Goal: Task Accomplishment & Management: Complete application form

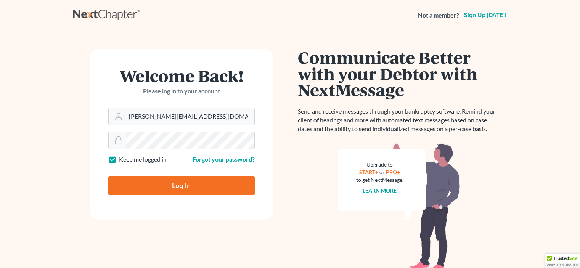
click at [150, 188] on input "Log In" at bounding box center [181, 185] width 146 height 19
type input "Thinking..."
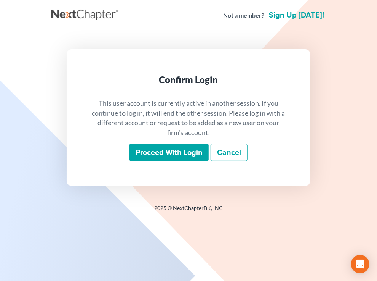
click at [159, 154] on input "Proceed with login" at bounding box center [169, 153] width 79 height 18
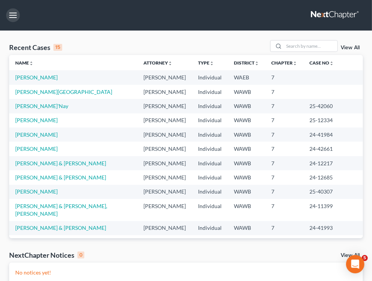
click at [14, 17] on button "button" at bounding box center [13, 15] width 14 height 14
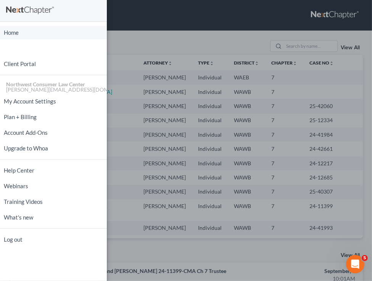
click at [31, 34] on link "Home" at bounding box center [53, 32] width 107 height 13
click at [156, 30] on div "Home New Case Client Portal Northwest Consumer Law Center amanda@nwclc.org My A…" at bounding box center [186, 140] width 372 height 281
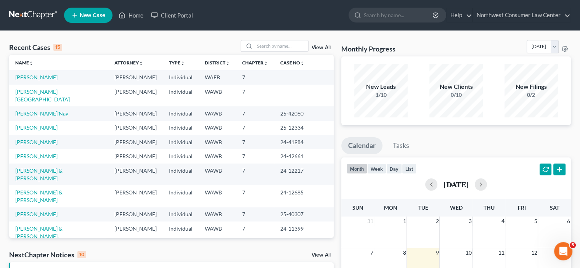
click at [79, 11] on link "New Case" at bounding box center [88, 15] width 48 height 15
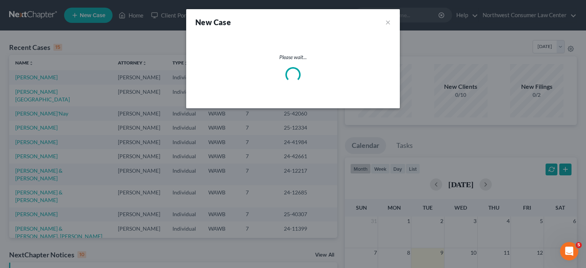
select select "87"
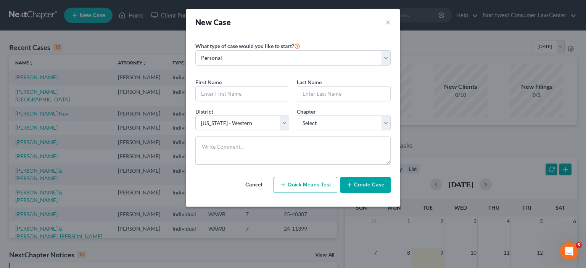
click at [316, 186] on button "Quick Means Test" at bounding box center [305, 185] width 64 height 16
select select "50"
select select "0"
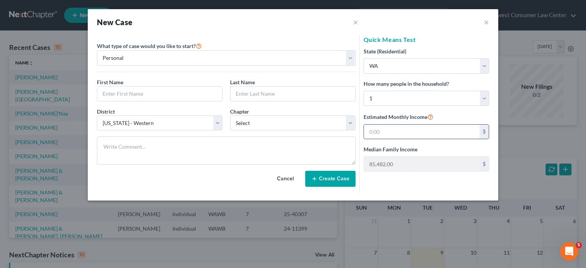
click at [377, 133] on input "text" at bounding box center [422, 132] width 116 height 14
paste input "2,948.98"
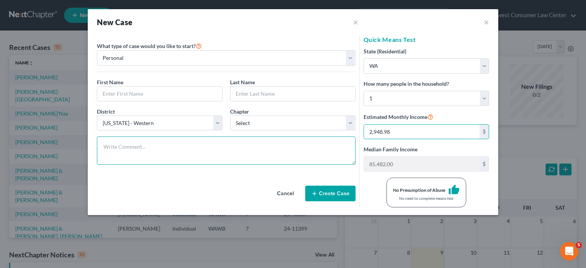
click at [290, 151] on textarea at bounding box center [226, 151] width 258 height 28
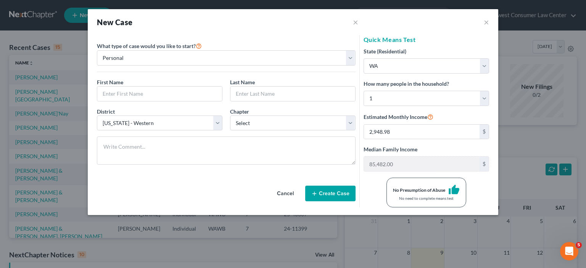
click at [377, 114] on label "Estimated Monthly Income" at bounding box center [398, 116] width 70 height 9
paste input "5,897.96"
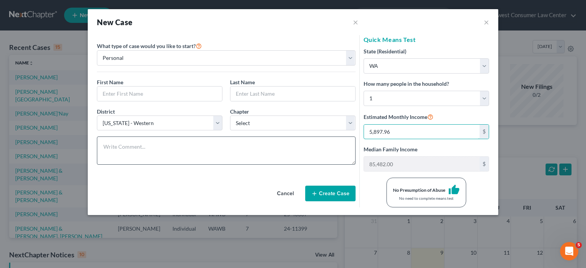
type input "5,897.96"
click at [279, 156] on textarea at bounding box center [226, 151] width 258 height 28
click at [377, 127] on input "5,897.96" at bounding box center [422, 132] width 116 height 14
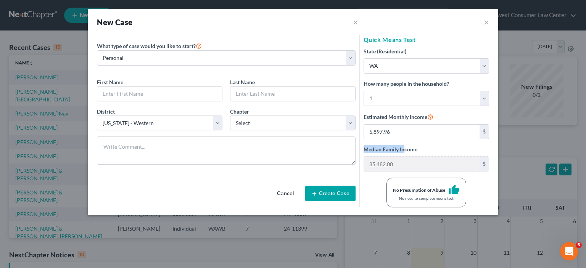
click at [377, 145] on label "Median Family Income" at bounding box center [390, 149] width 54 height 8
click at [377, 132] on input "5,897.96" at bounding box center [422, 132] width 116 height 14
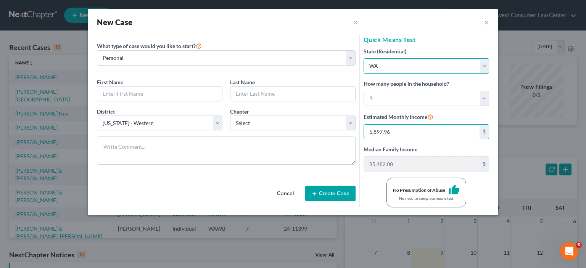
click at [377, 61] on select "State AL AK AR AZ CA CO CT DE DC FL GA GU HI ID IL IN IA KS KY LA ME MD MA MI M…" at bounding box center [425, 65] width 125 height 15
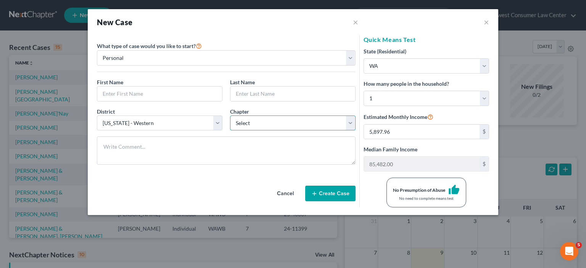
click at [252, 127] on select "Select 7 11 12 13" at bounding box center [292, 123] width 125 height 15
select select "0"
click at [230, 116] on select "Select 7 11 12 13" at bounding box center [292, 123] width 125 height 15
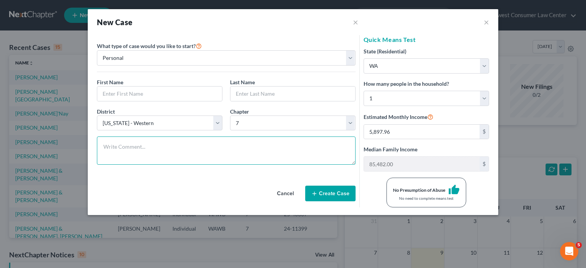
click at [270, 162] on textarea at bounding box center [226, 151] width 258 height 28
click at [377, 135] on input "5,897.96" at bounding box center [422, 132] width 116 height 14
click at [377, 127] on input "5,897.96" at bounding box center [422, 132] width 116 height 14
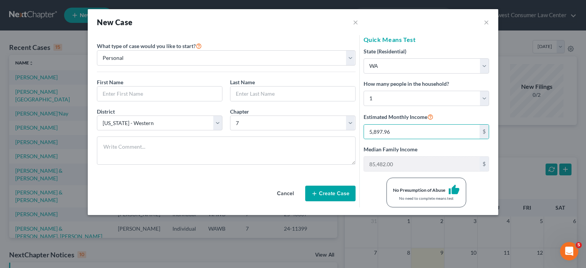
click at [377, 83] on label "How many people in the household?" at bounding box center [405, 84] width 85 height 8
click at [377, 100] on select "Select 1 2 3 4 5 6 7 8 9 10 11 12 13 14 15 16 17 18 19 20" at bounding box center [425, 98] width 125 height 15
click at [377, 97] on select "Select 1 2 3 4 5 6 7 8 9 10 11 12 13 14 15 16 17 18 19 20" at bounding box center [425, 98] width 125 height 15
click at [377, 128] on input "5,897.96" at bounding box center [422, 132] width 116 height 14
